Goal: Information Seeking & Learning: Learn about a topic

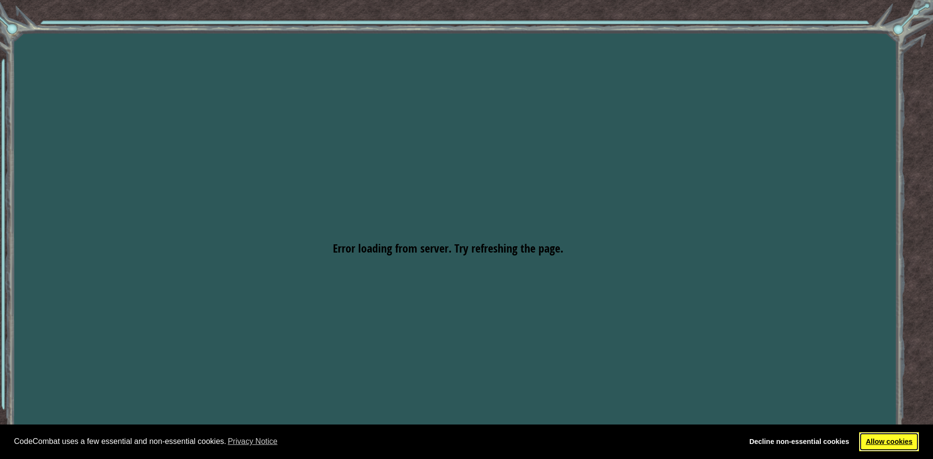
click at [876, 444] on link "Allow cookies" at bounding box center [889, 442] width 60 height 19
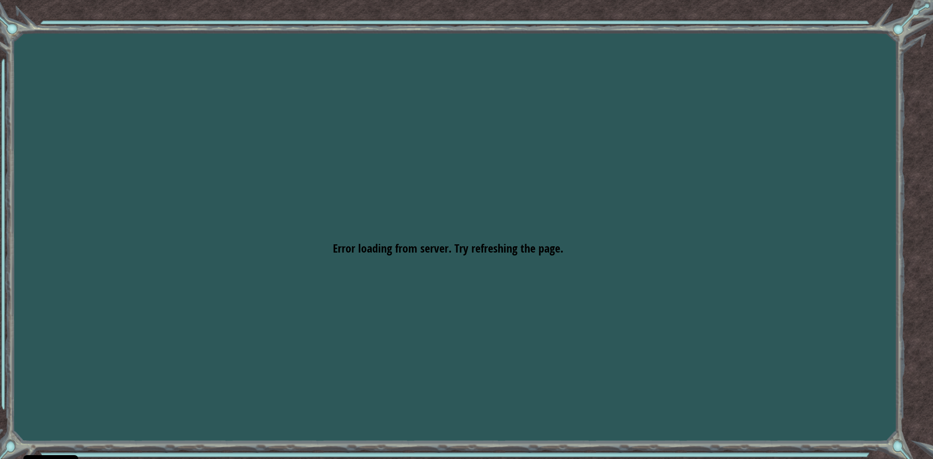
drag, startPoint x: 225, startPoint y: 77, endPoint x: 216, endPoint y: 23, distance: 54.8
